Goal: Use online tool/utility: Utilize a website feature to perform a specific function

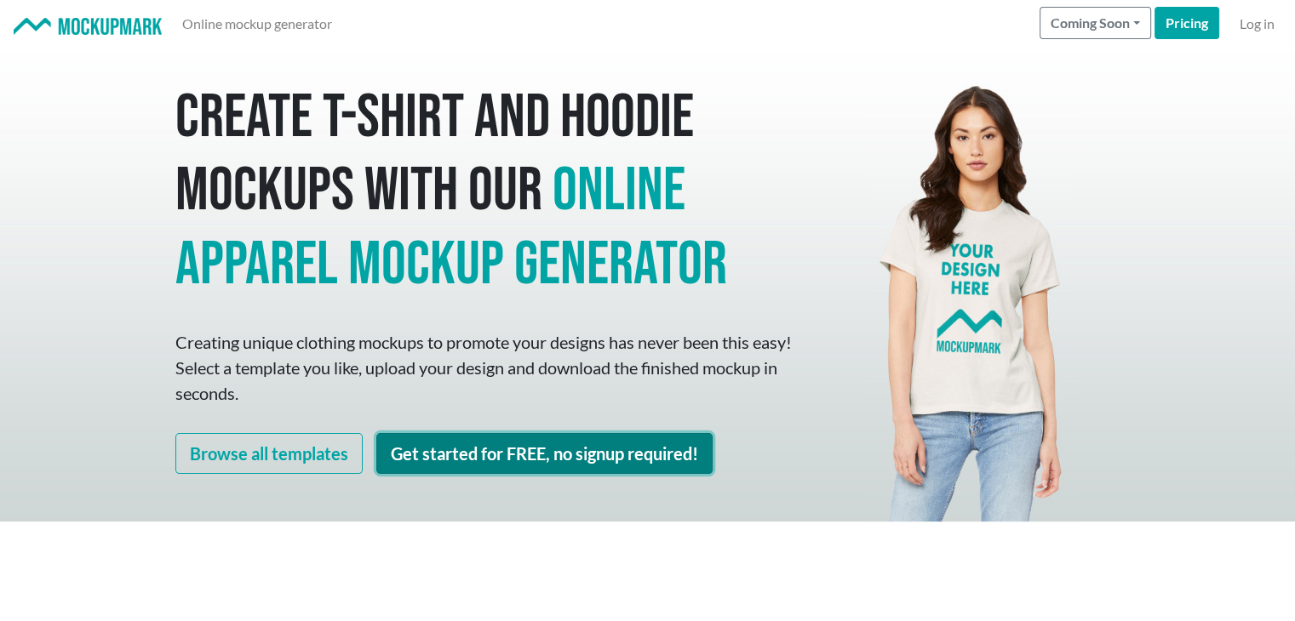
click at [535, 444] on link "Get started for FREE, no signup required!" at bounding box center [544, 453] width 336 height 41
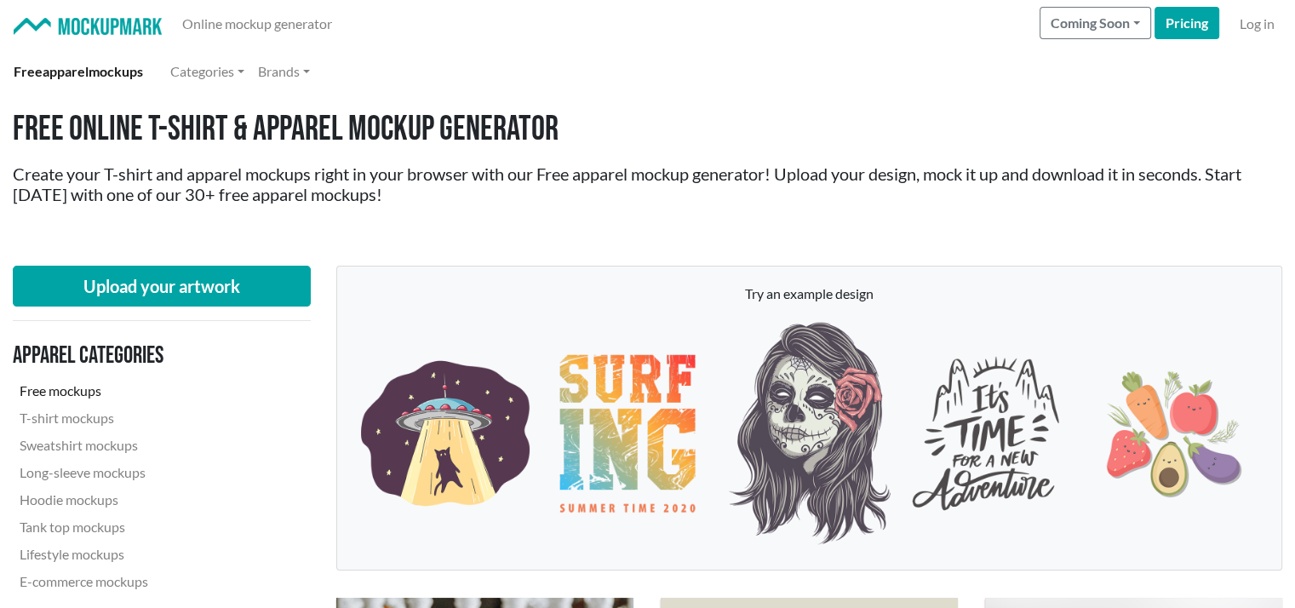
click at [970, 221] on div "Free Online T-shirt & Apparel Mockup Generator Create your T-shirt and apparel …" at bounding box center [647, 173] width 1295 height 157
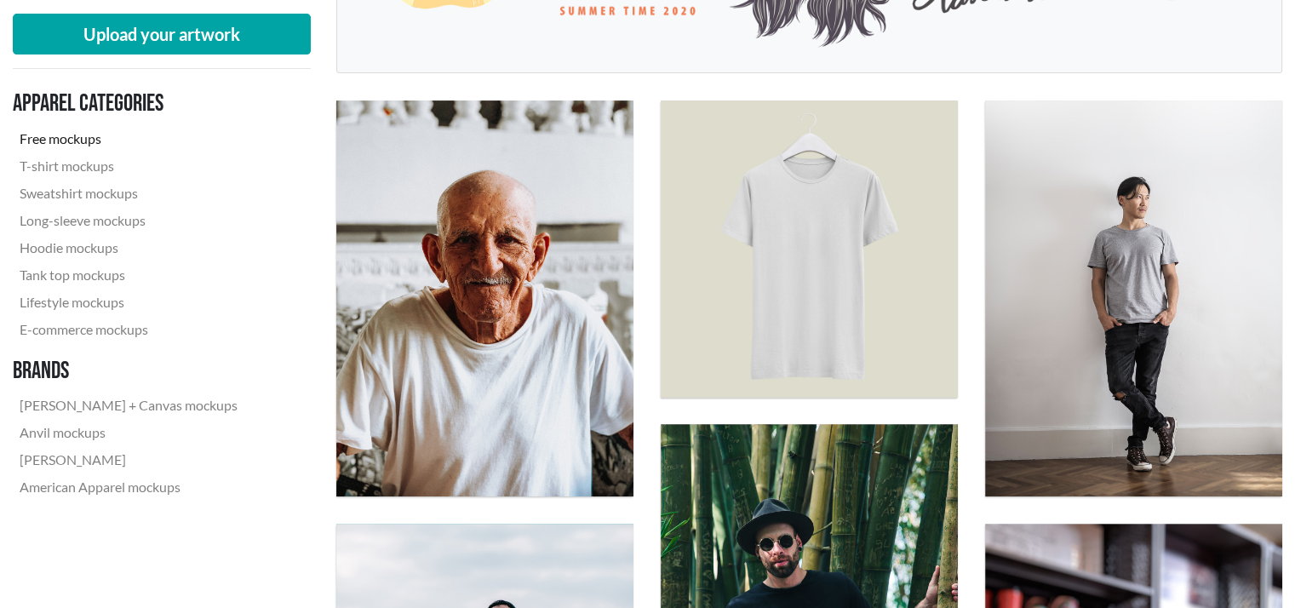
scroll to position [545, 0]
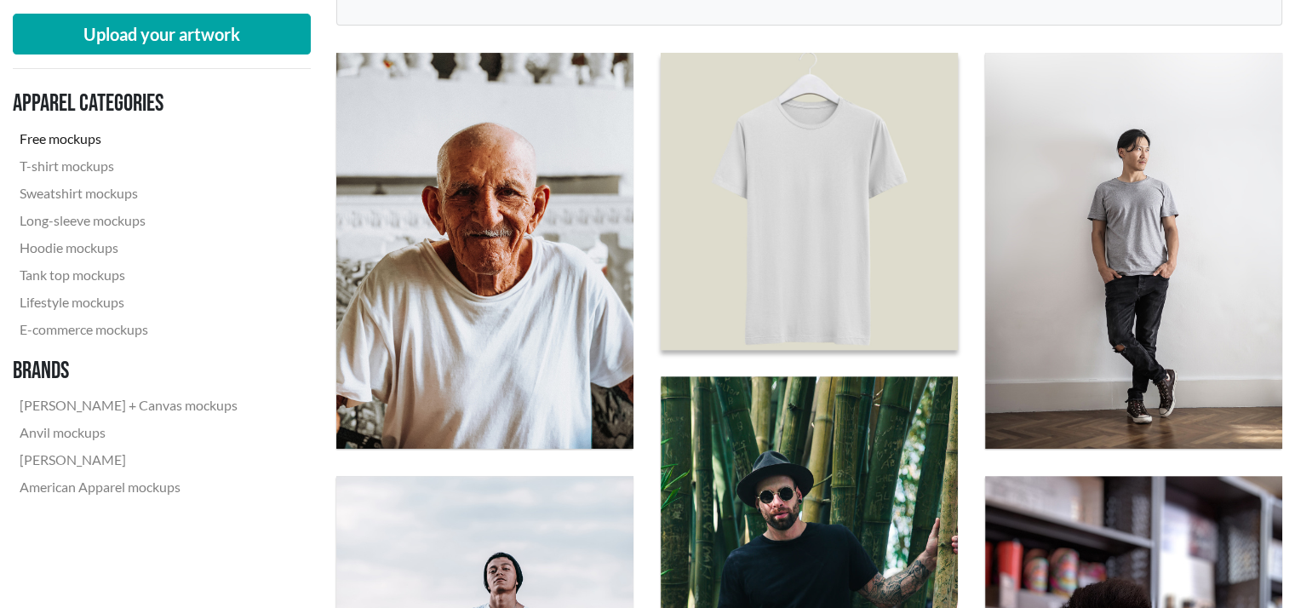
click at [764, 213] on img at bounding box center [809, 200] width 327 height 327
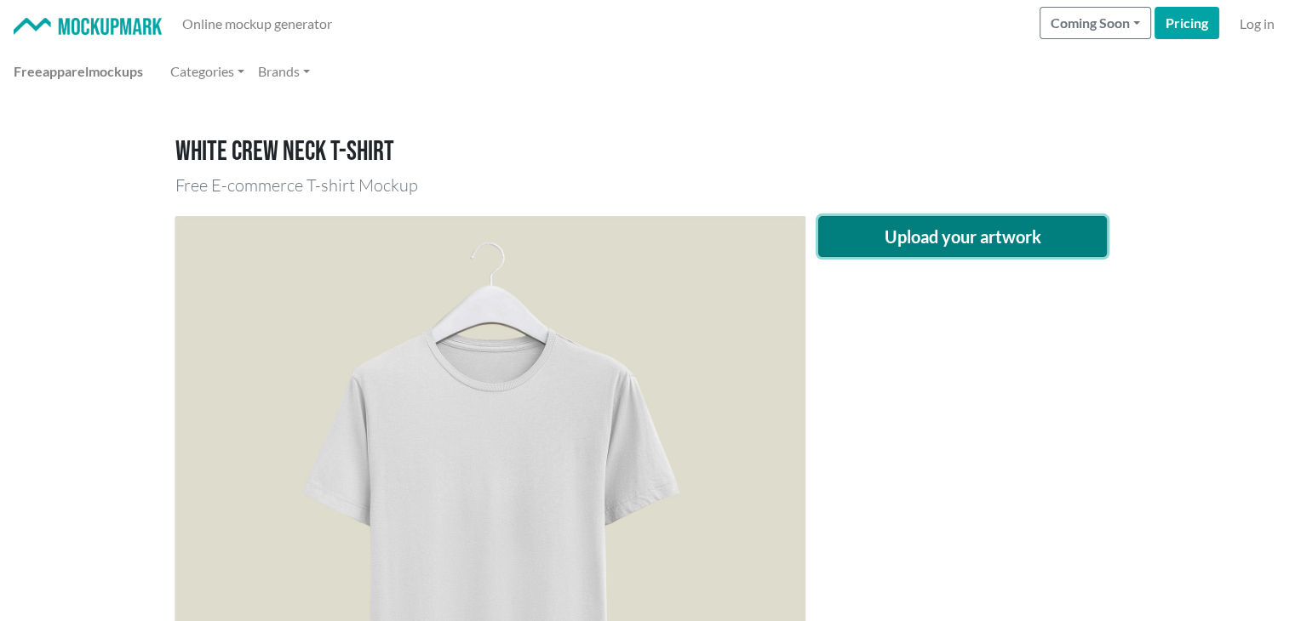
click at [879, 240] on button "Upload your artwork" at bounding box center [962, 236] width 289 height 41
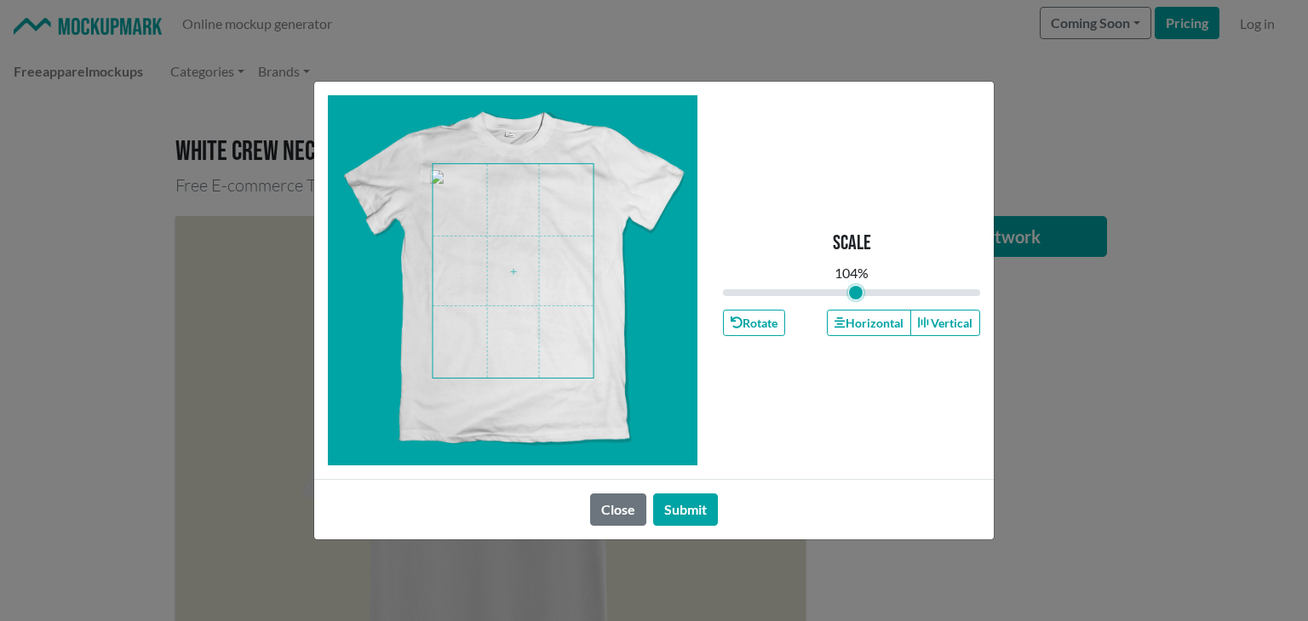
type input "1.04"
click at [855, 296] on input "range" at bounding box center [851, 292] width 257 height 19
click at [687, 507] on button "Submit" at bounding box center [685, 510] width 65 height 32
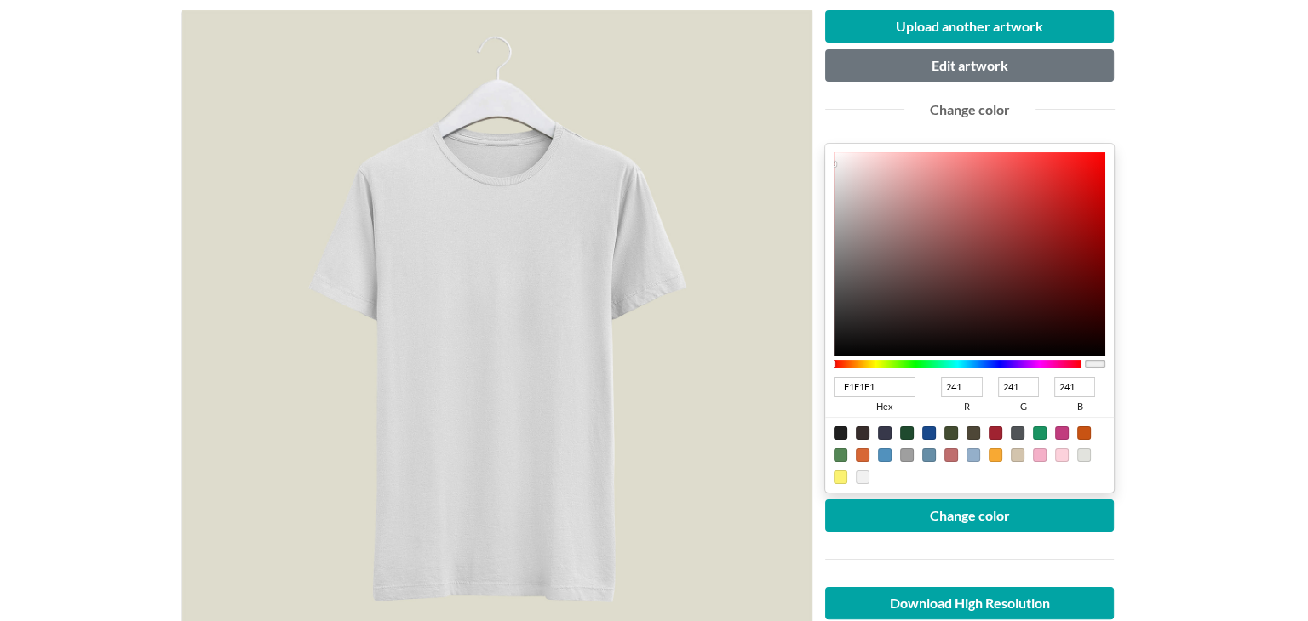
scroll to position [204, 0]
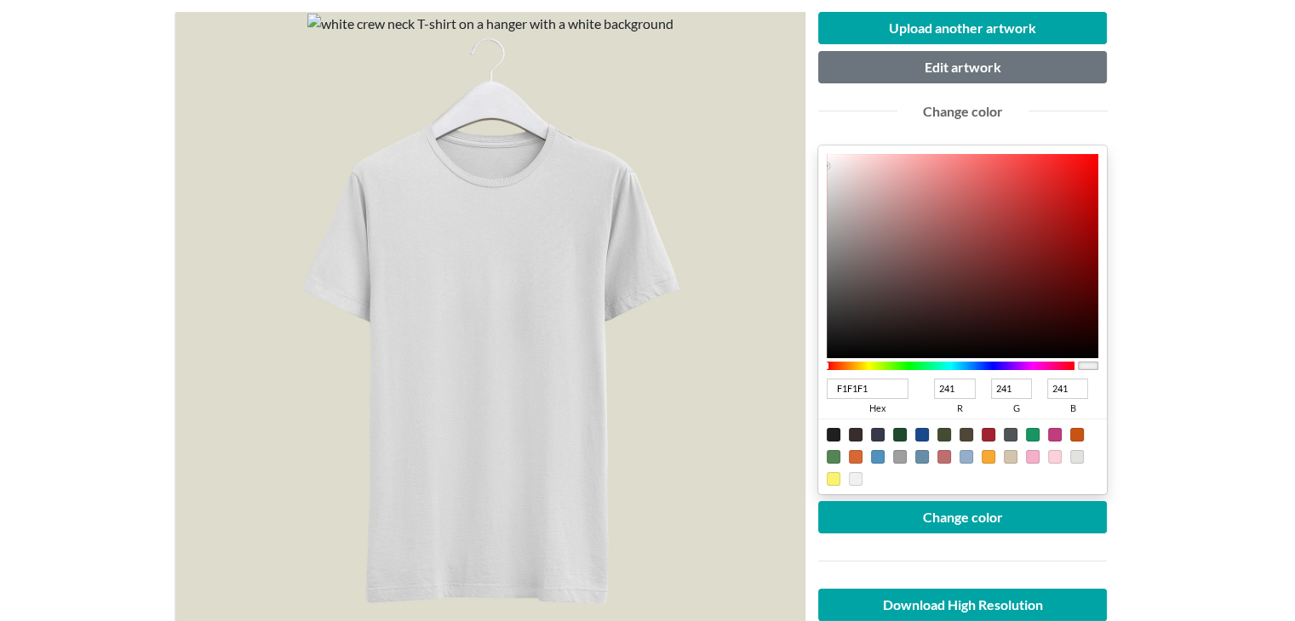
click at [960, 87] on div "Change color" at bounding box center [962, 110] width 315 height 55
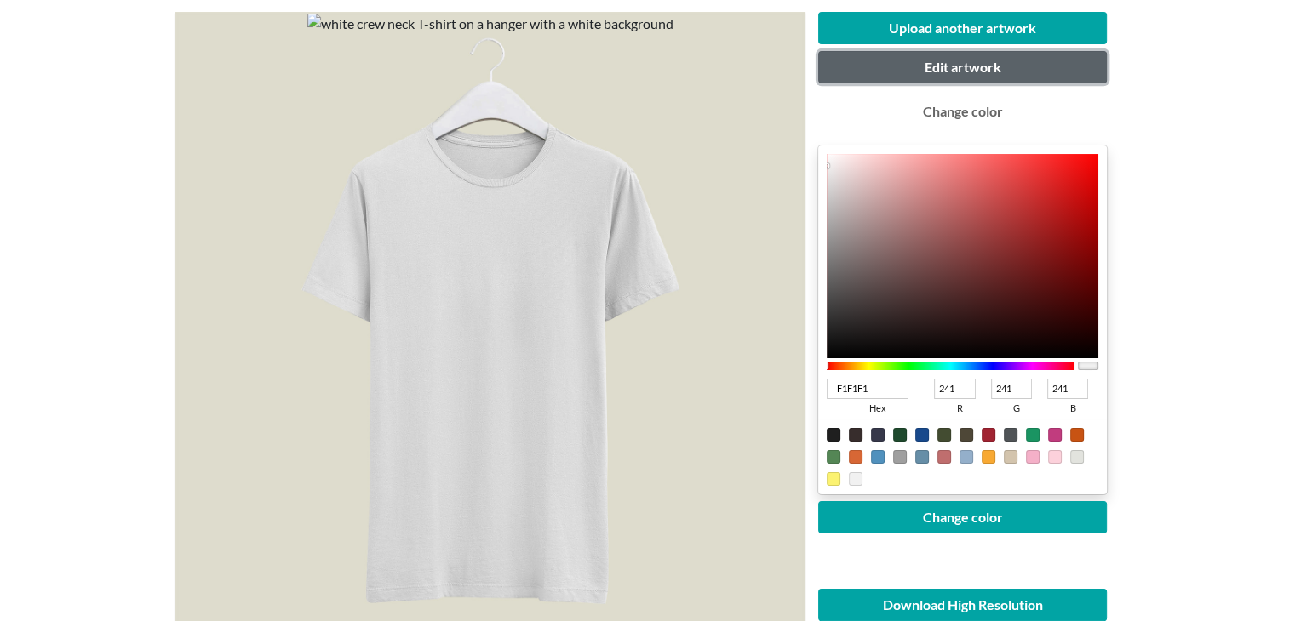
click at [963, 79] on button "Edit artwork" at bounding box center [962, 67] width 289 height 32
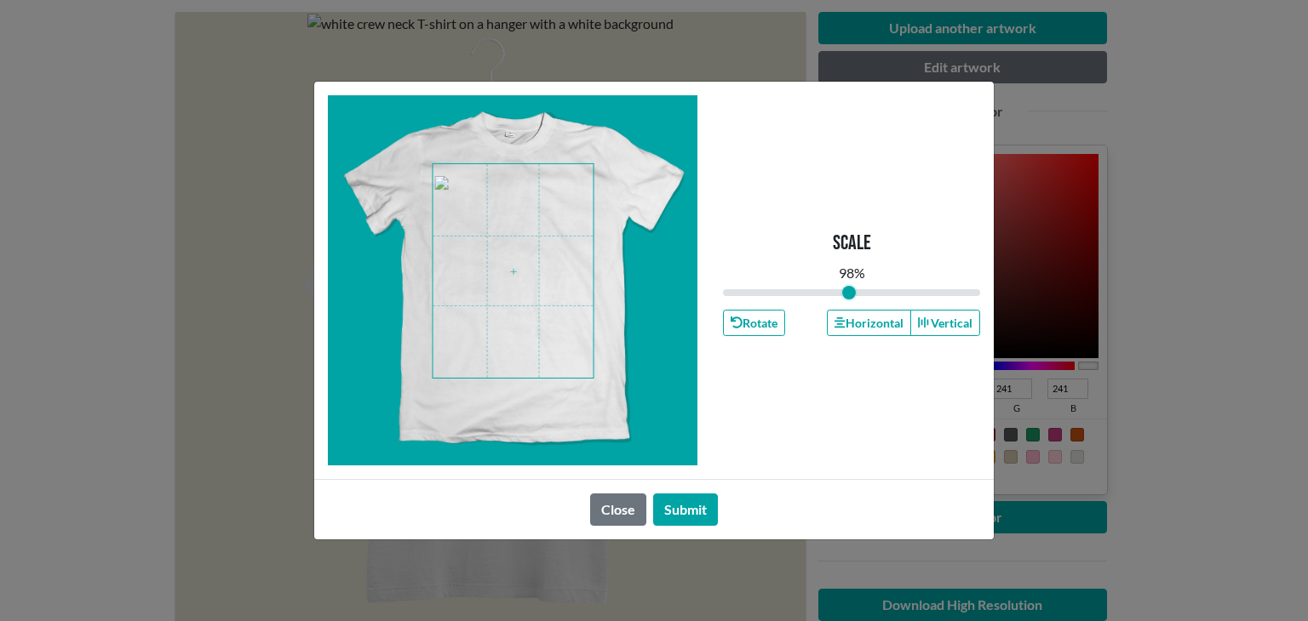
drag, startPoint x: 858, startPoint y: 295, endPoint x: 848, endPoint y: 299, distance: 10.8
click at [848, 299] on input "range" at bounding box center [851, 292] width 257 height 19
click at [686, 502] on button "Submit" at bounding box center [685, 510] width 65 height 32
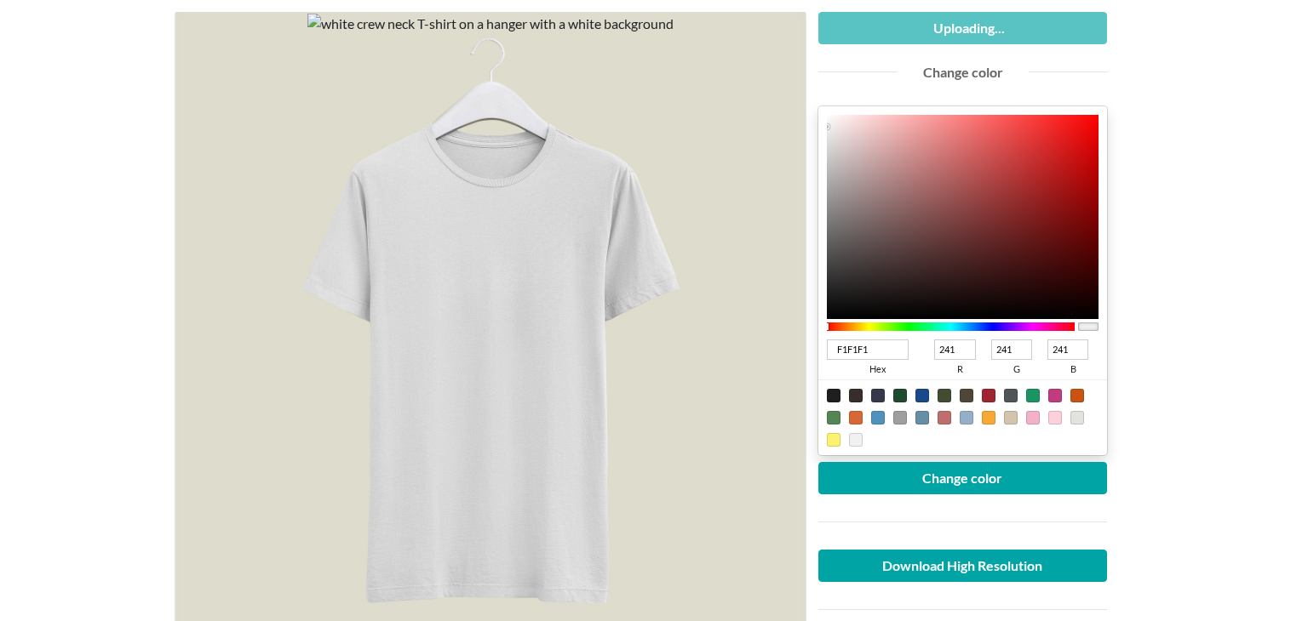
type input "0.98"
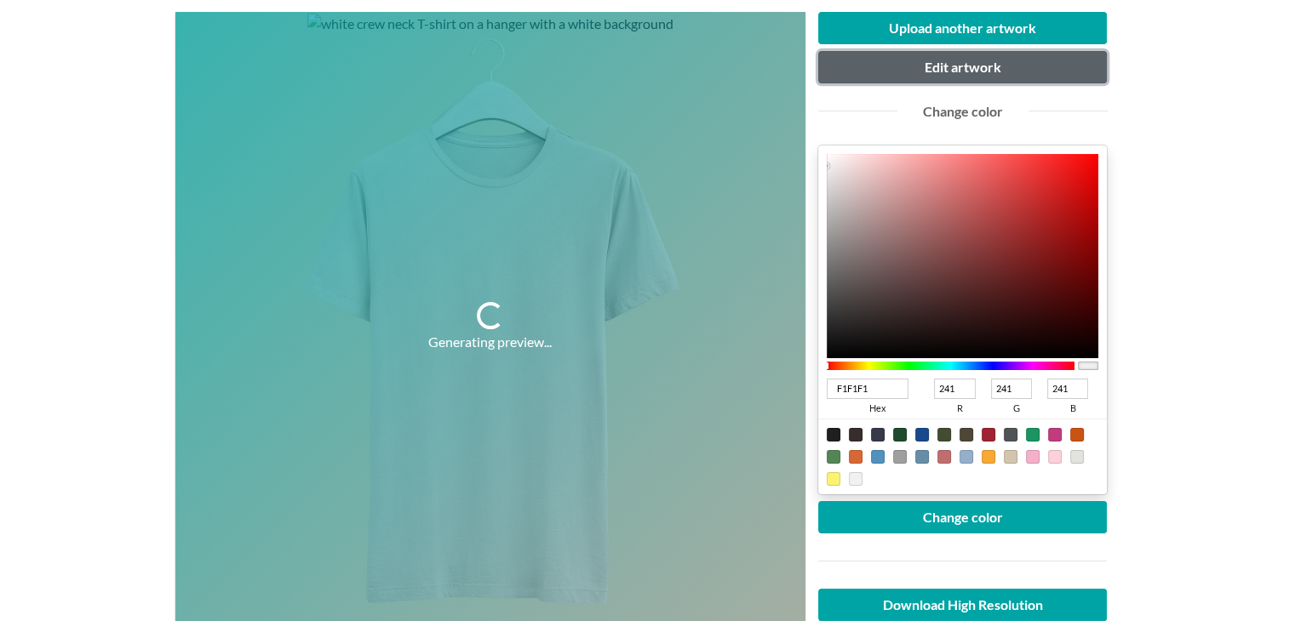
click at [974, 67] on button "Edit artwork" at bounding box center [962, 67] width 289 height 32
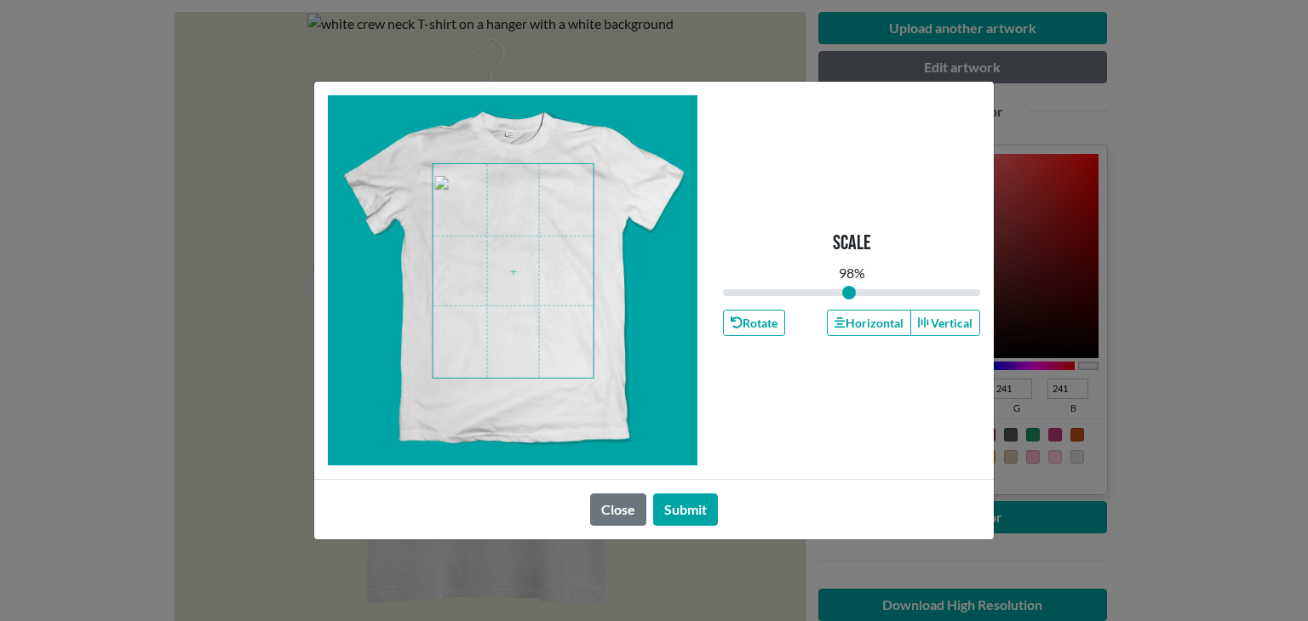
click at [529, 295] on span at bounding box center [513, 271] width 160 height 214
click at [529, 307] on span at bounding box center [513, 271] width 160 height 214
click at [703, 518] on button "Submit" at bounding box center [685, 510] width 65 height 32
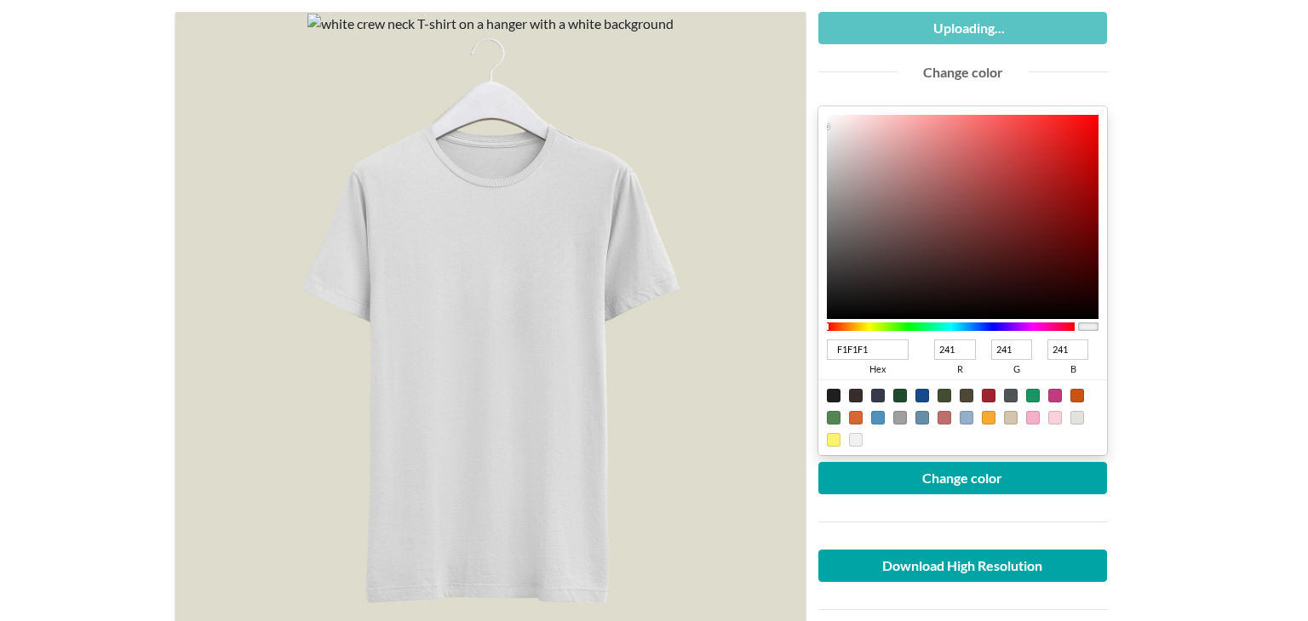
type input "0.98"
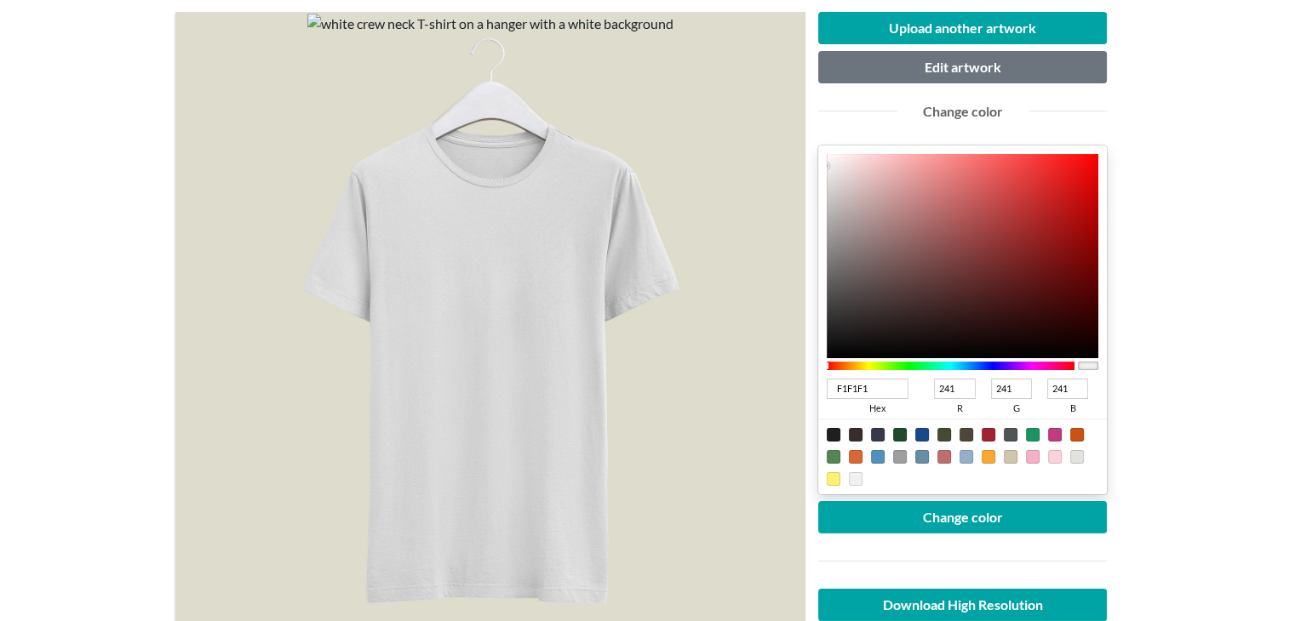
click at [833, 438] on div at bounding box center [834, 435] width 14 height 14
type input "1F1F1F"
type input "31"
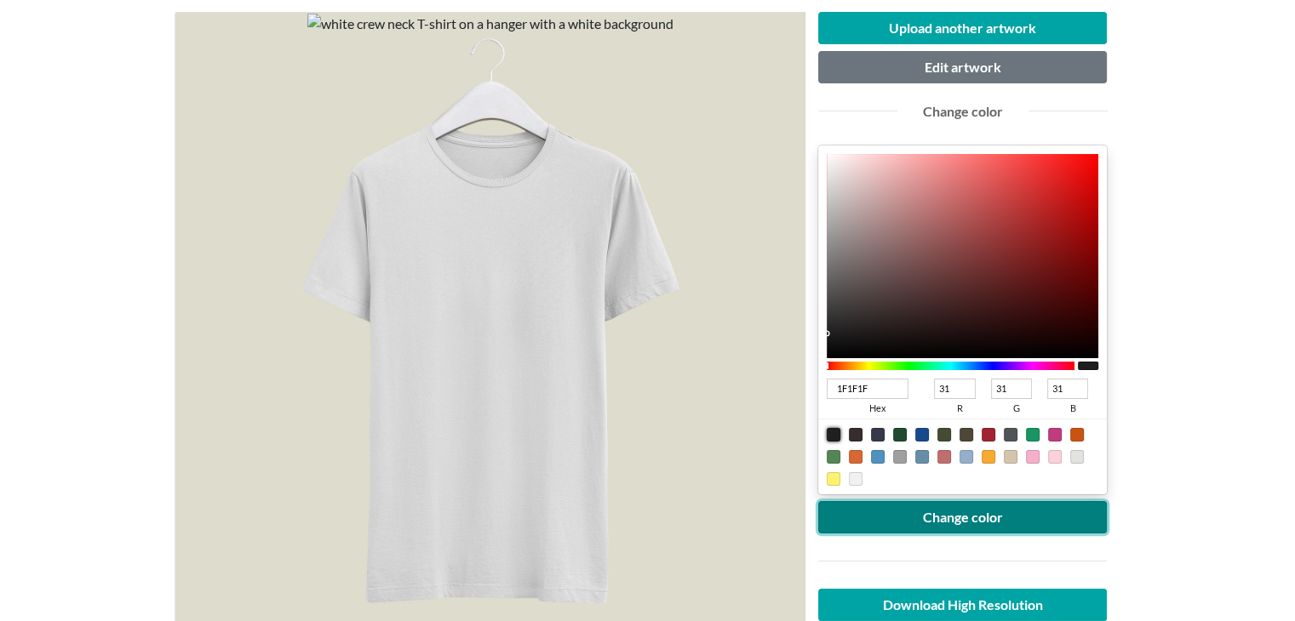
click at [875, 507] on button "Change color" at bounding box center [962, 517] width 289 height 32
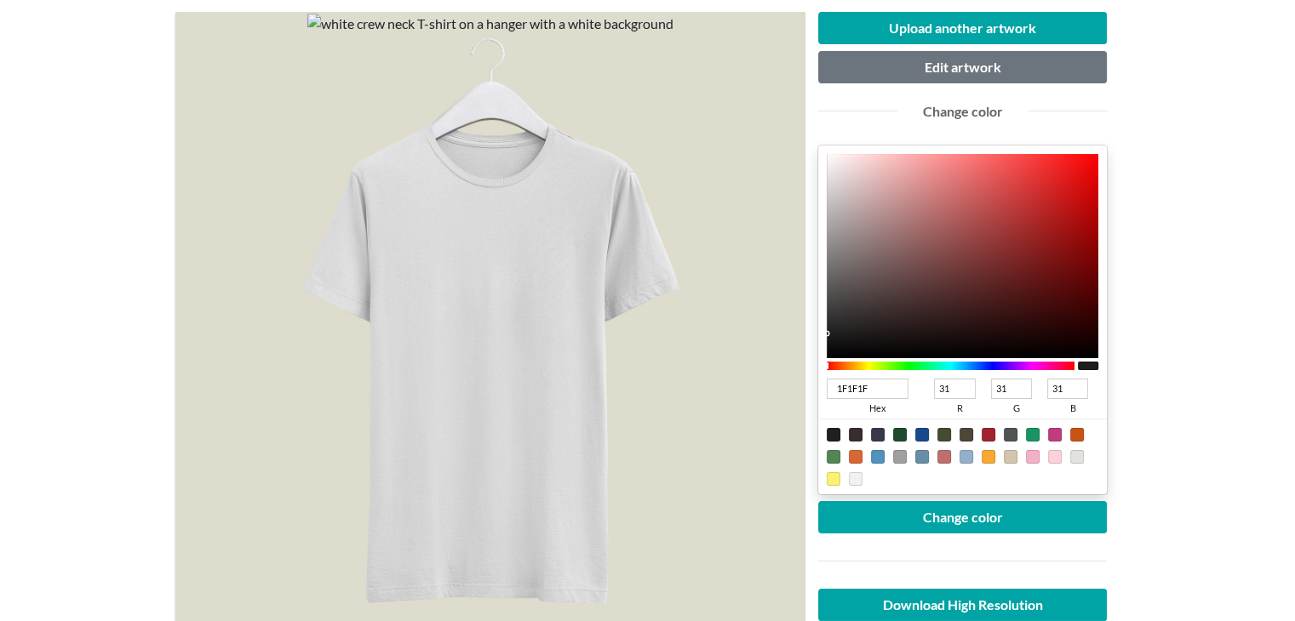
click at [856, 478] on div at bounding box center [856, 479] width 14 height 14
type input "F1F1F1"
type input "241"
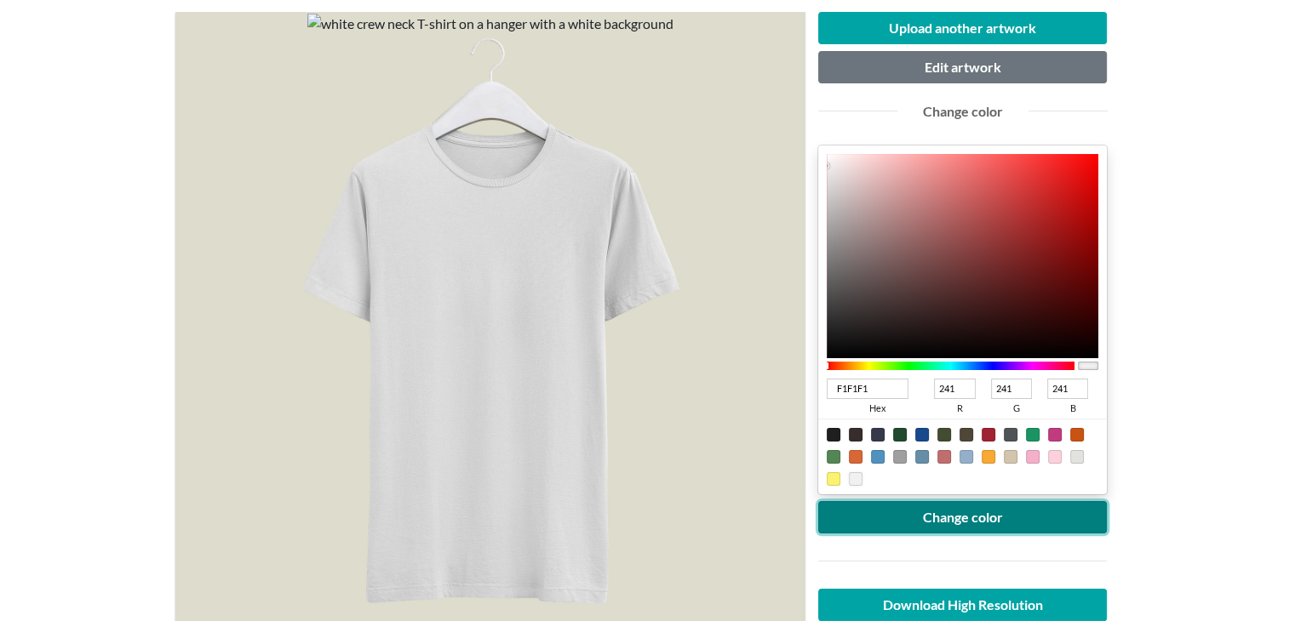
click at [863, 530] on button "Change color" at bounding box center [962, 517] width 289 height 32
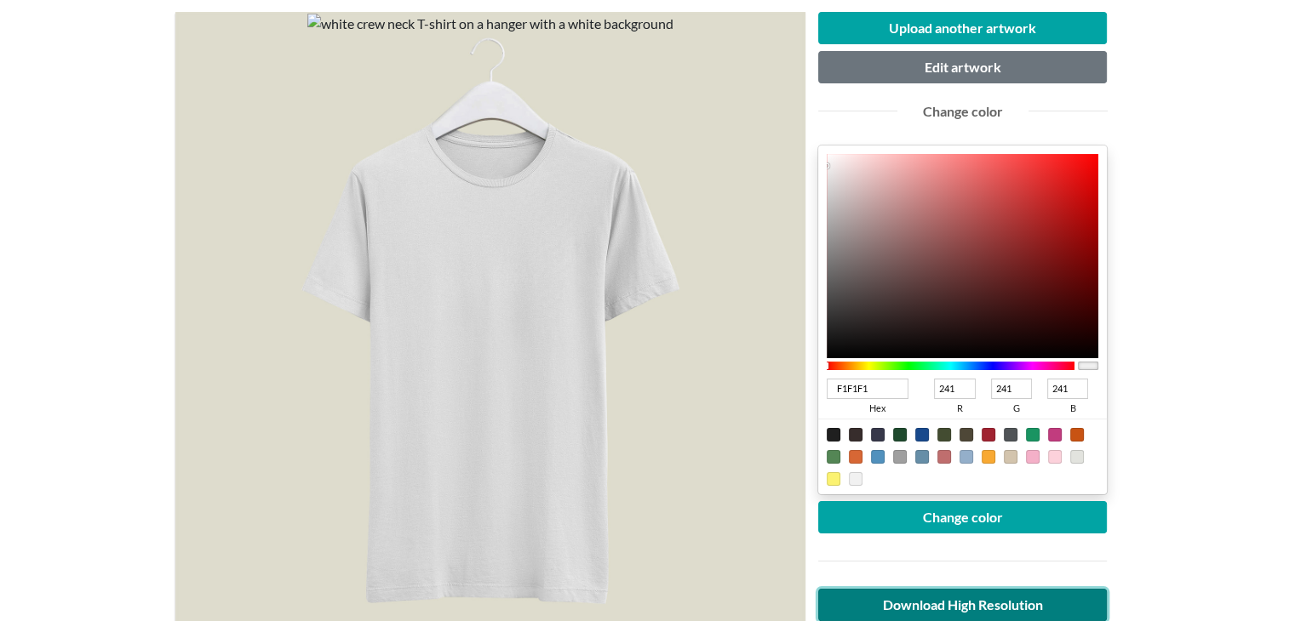
click at [947, 593] on link "Download High Resolution" at bounding box center [962, 605] width 289 height 32
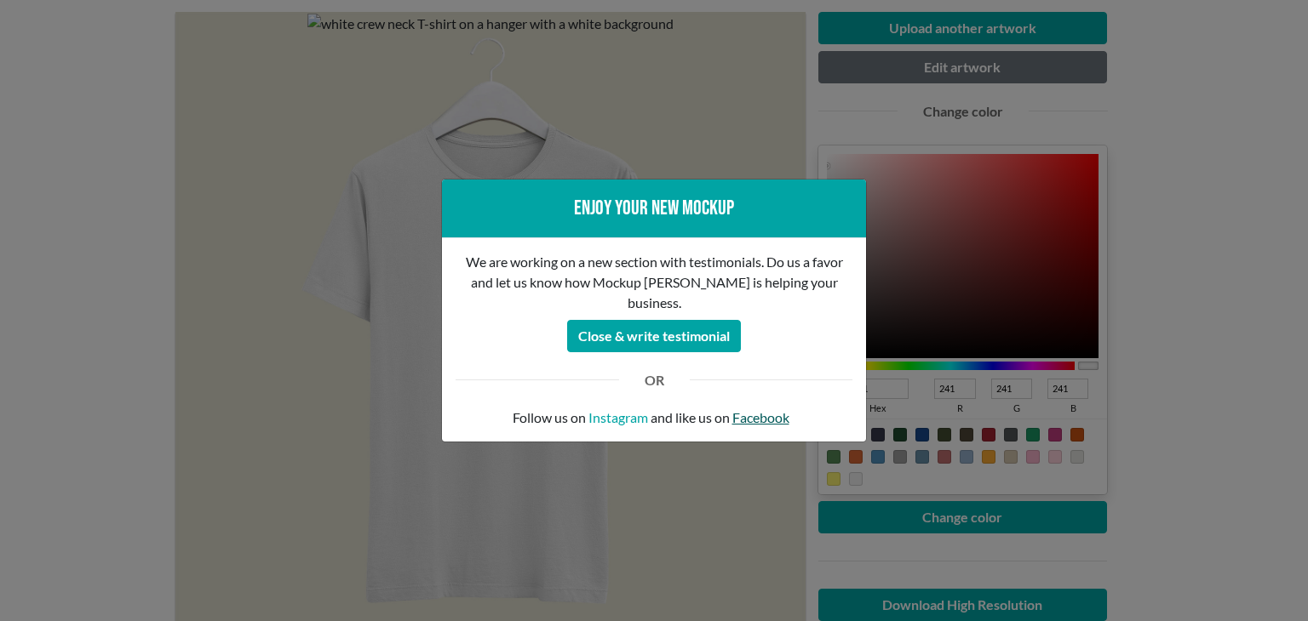
click at [749, 408] on link "Facebook" at bounding box center [760, 418] width 57 height 20
